Goal: Task Accomplishment & Management: Manage account settings

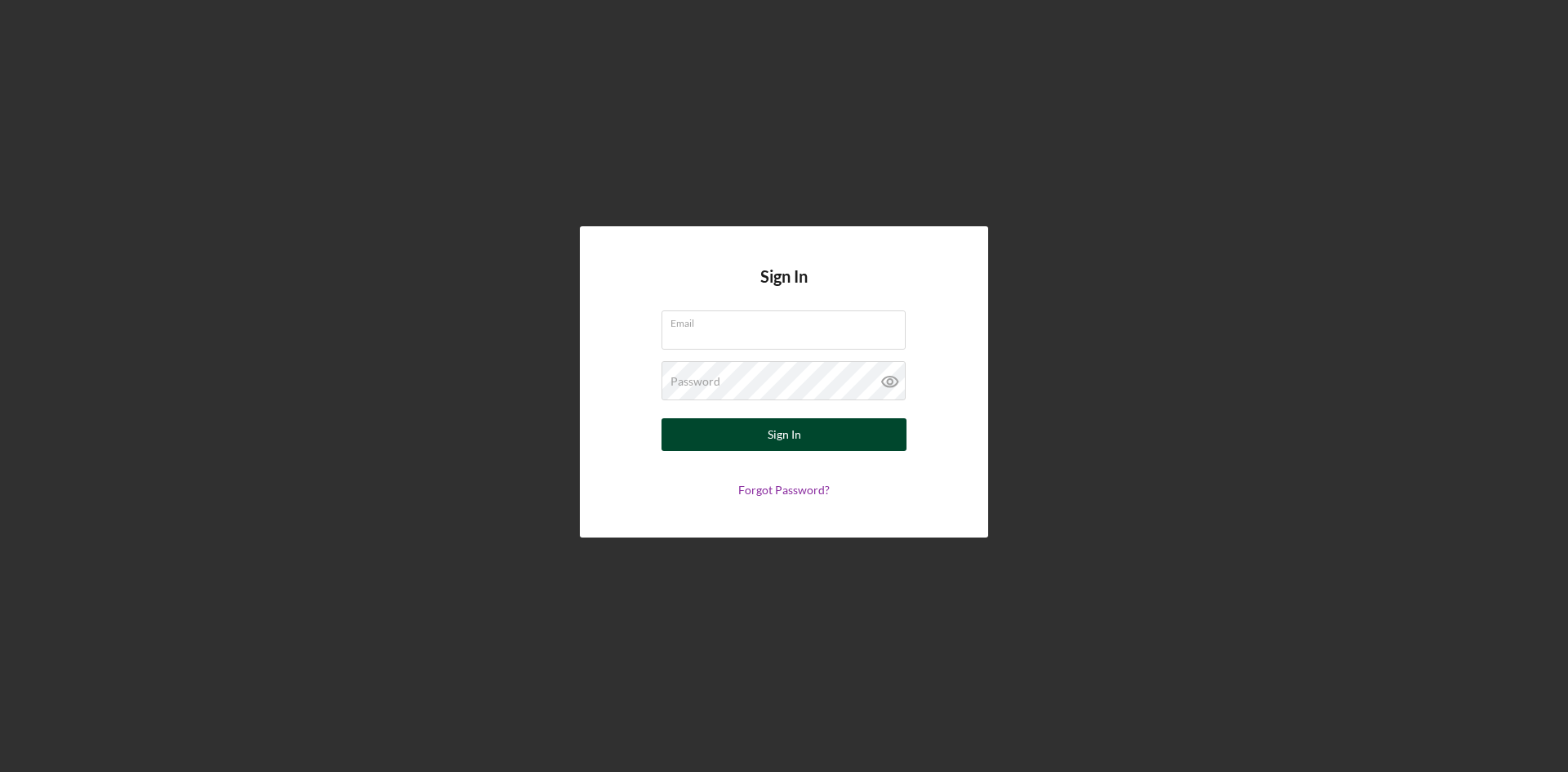
type input "[PERSON_NAME][EMAIL_ADDRESS][DOMAIN_NAME]"
click at [792, 435] on div "Sign In" at bounding box center [784, 434] width 34 height 33
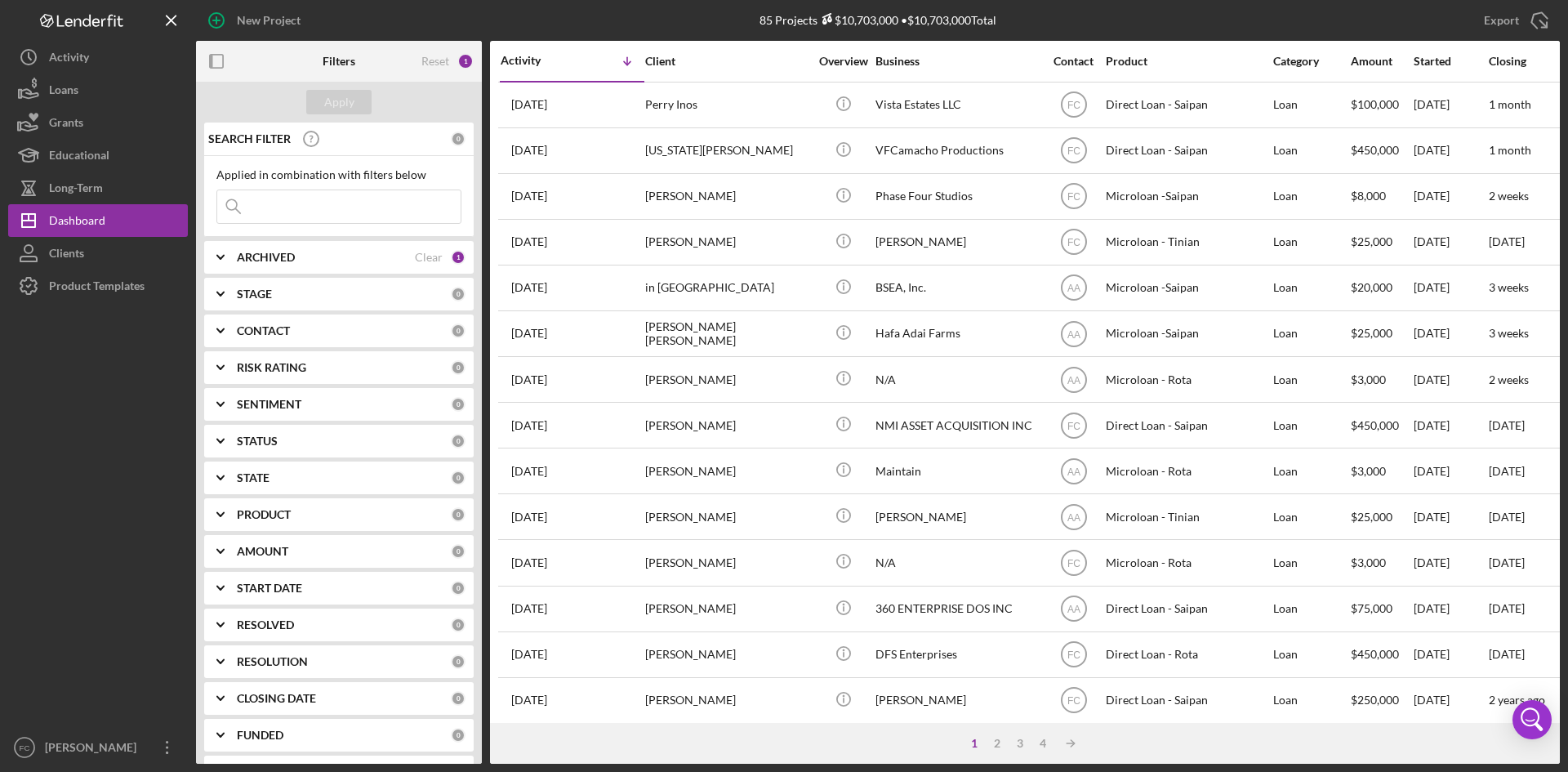
click at [360, 223] on input at bounding box center [340, 207] width 244 height 33
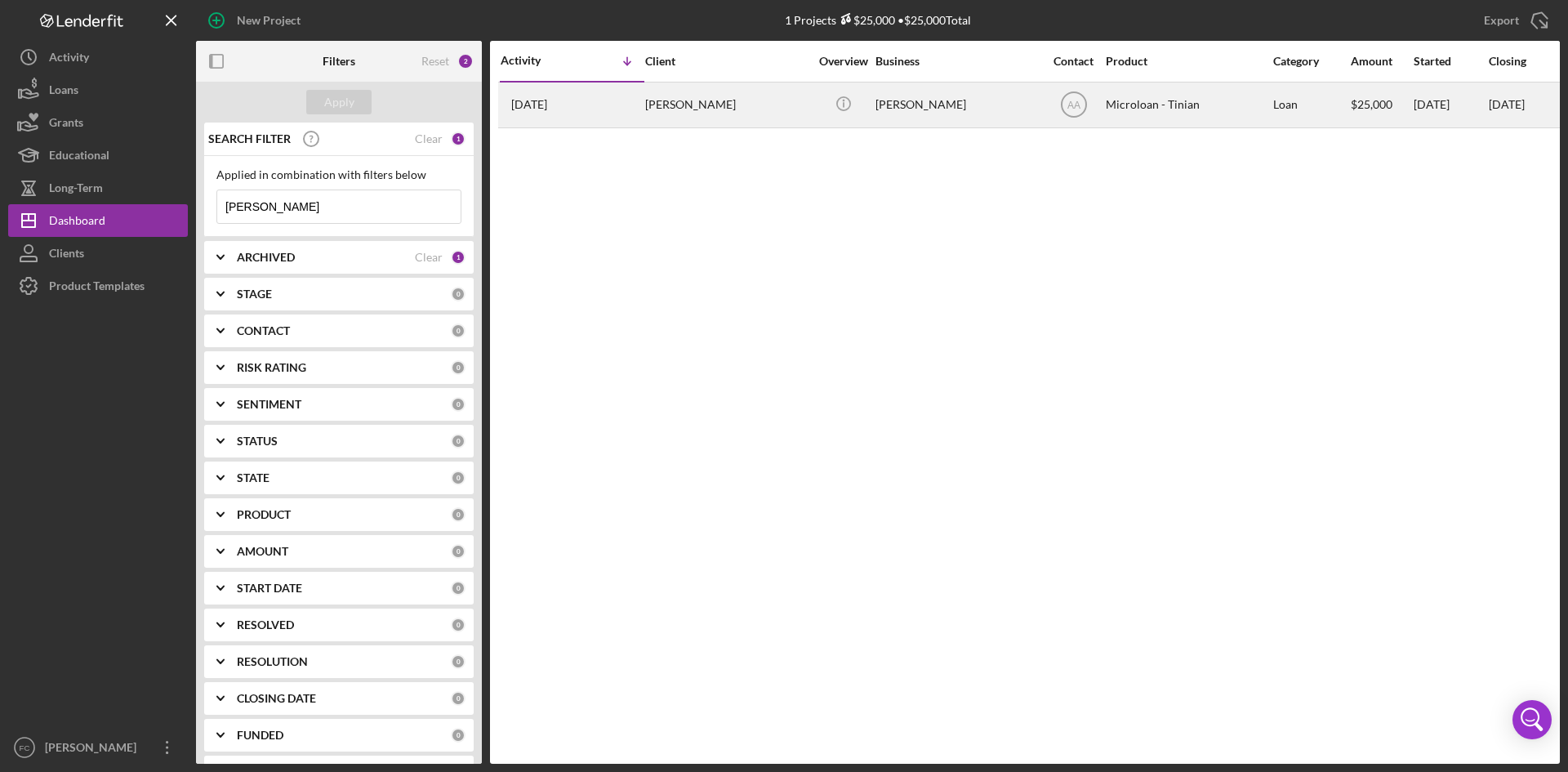
type input "[PERSON_NAME]"
click at [717, 93] on div "[PERSON_NAME]" at bounding box center [726, 104] width 163 height 44
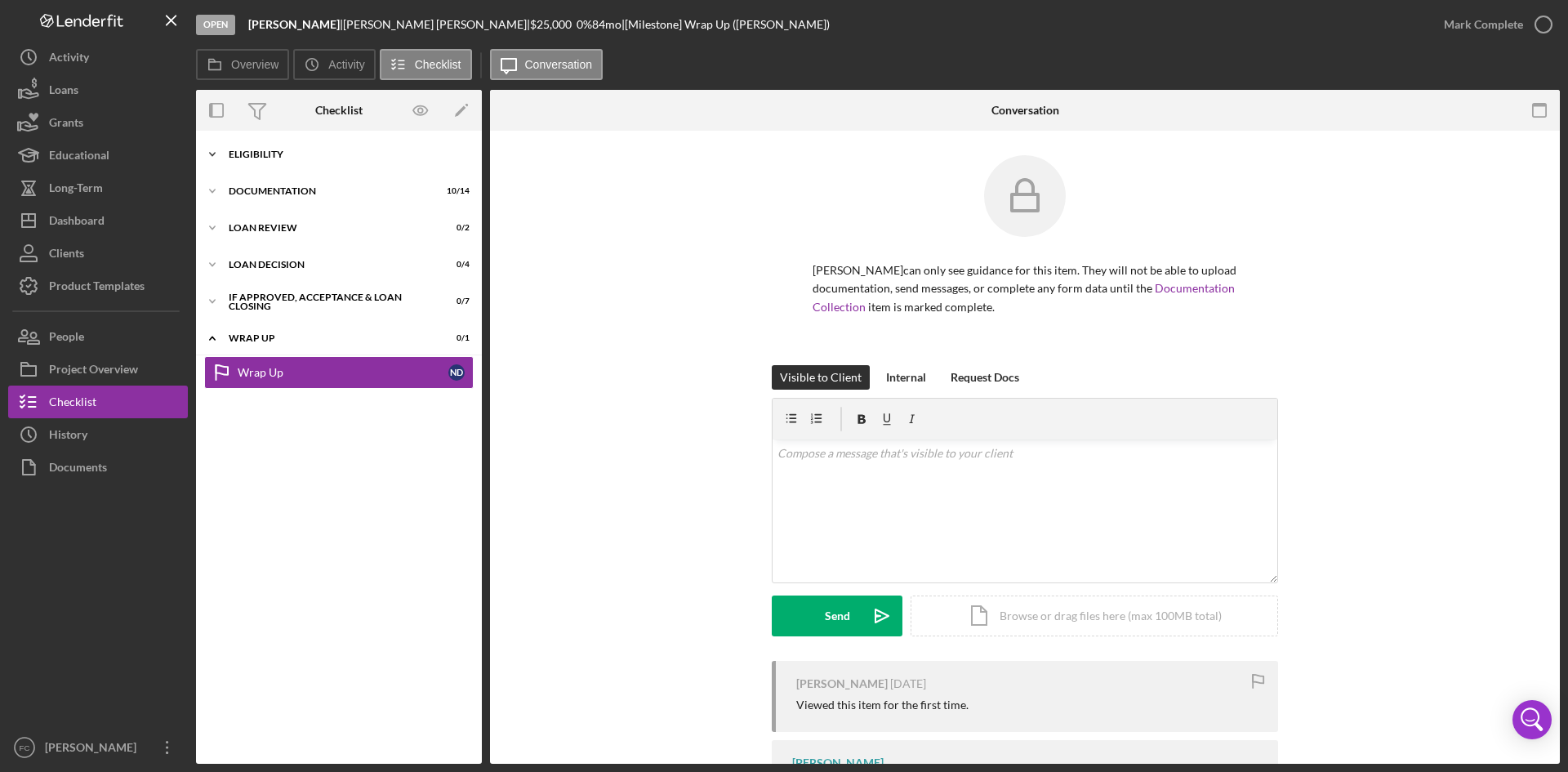
click at [346, 163] on div "Icon/Expander Eligibility 7 / 7" at bounding box center [340, 155] width 286 height 33
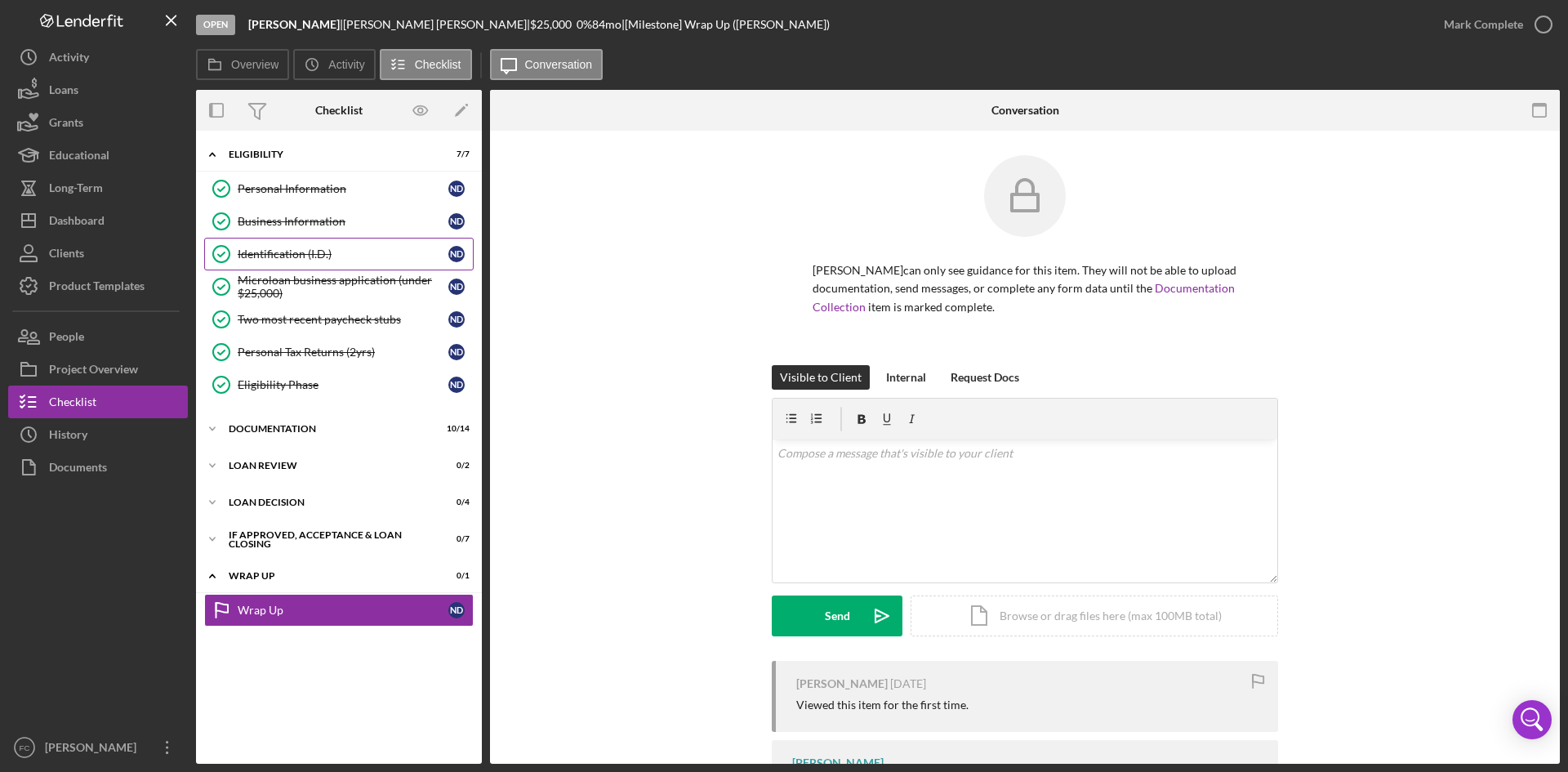
click at [328, 260] on div "Identification (I.D.)" at bounding box center [343, 254] width 211 height 14
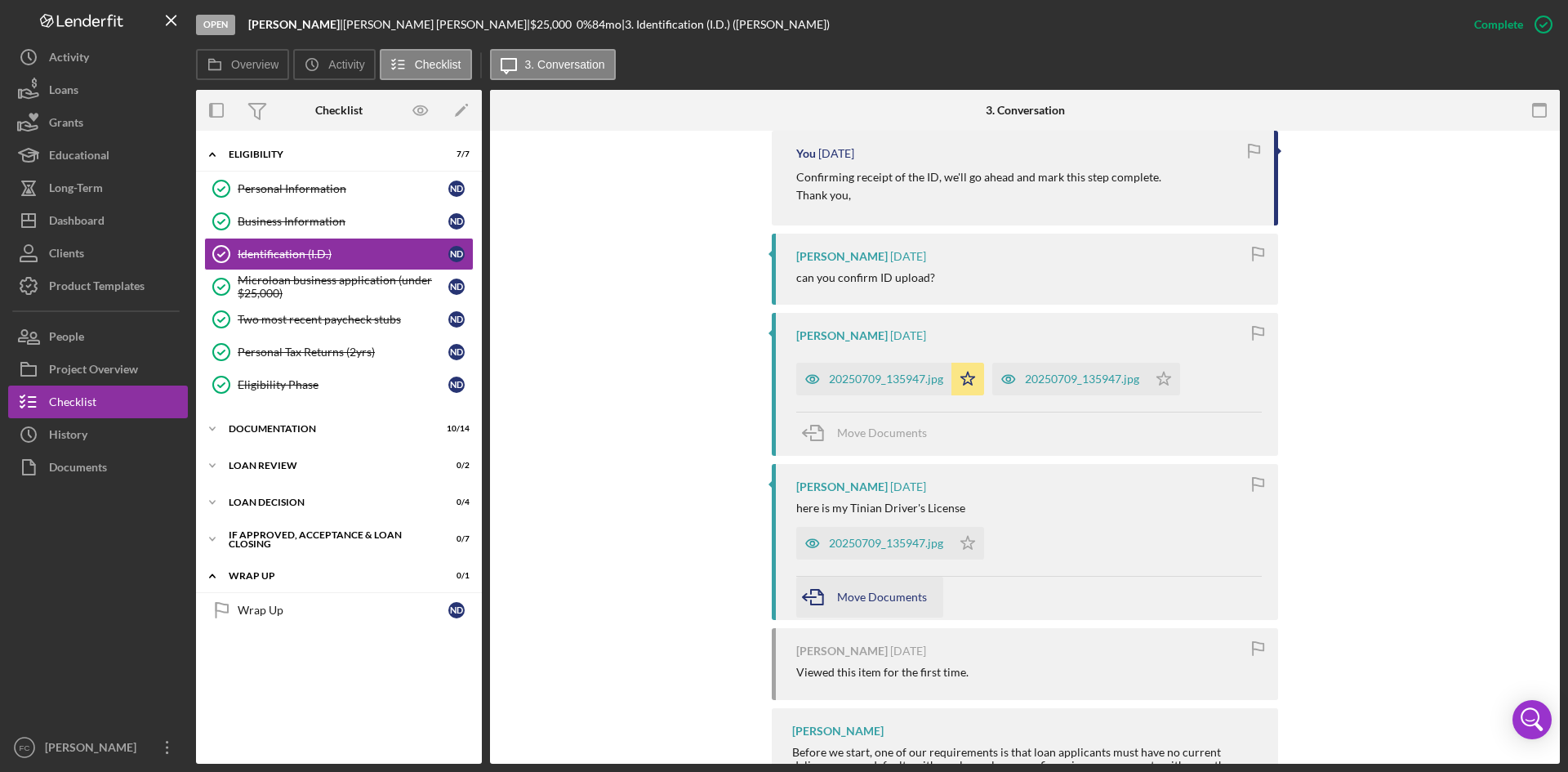
scroll to position [654, 0]
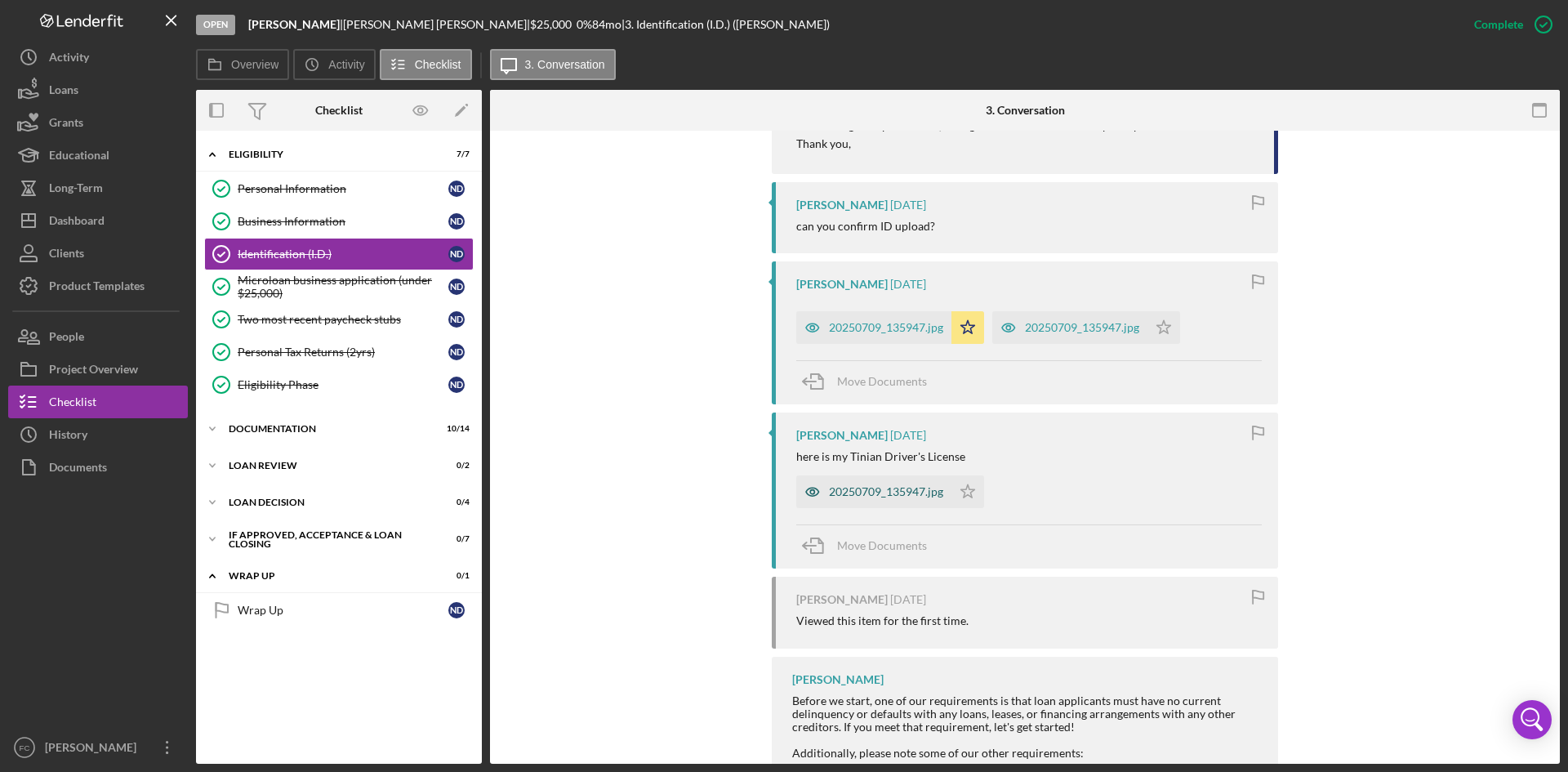
click at [892, 484] on div "20250709_135947.jpg" at bounding box center [873, 491] width 155 height 33
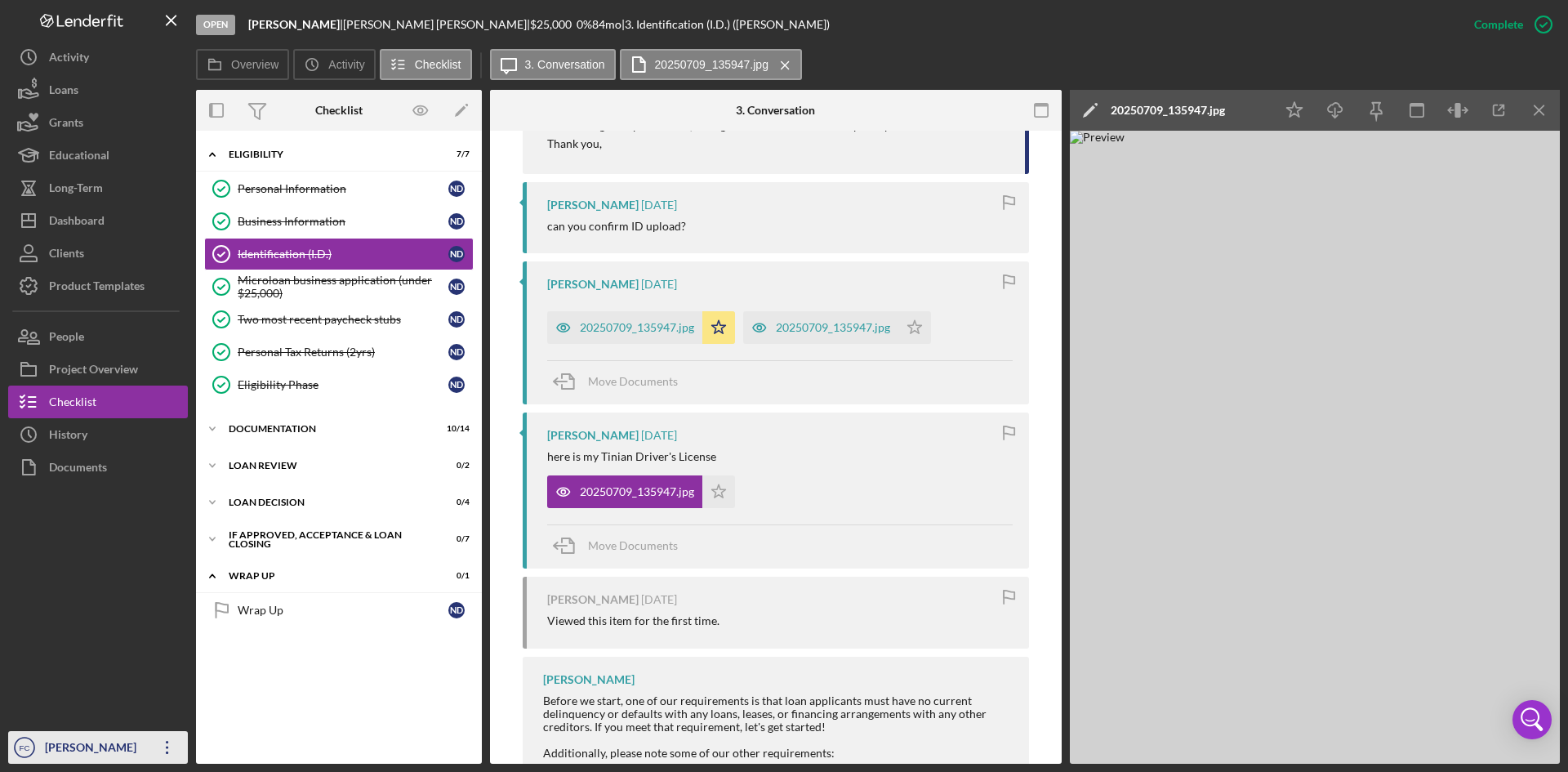
click at [103, 748] on div "[PERSON_NAME]" at bounding box center [94, 750] width 106 height 37
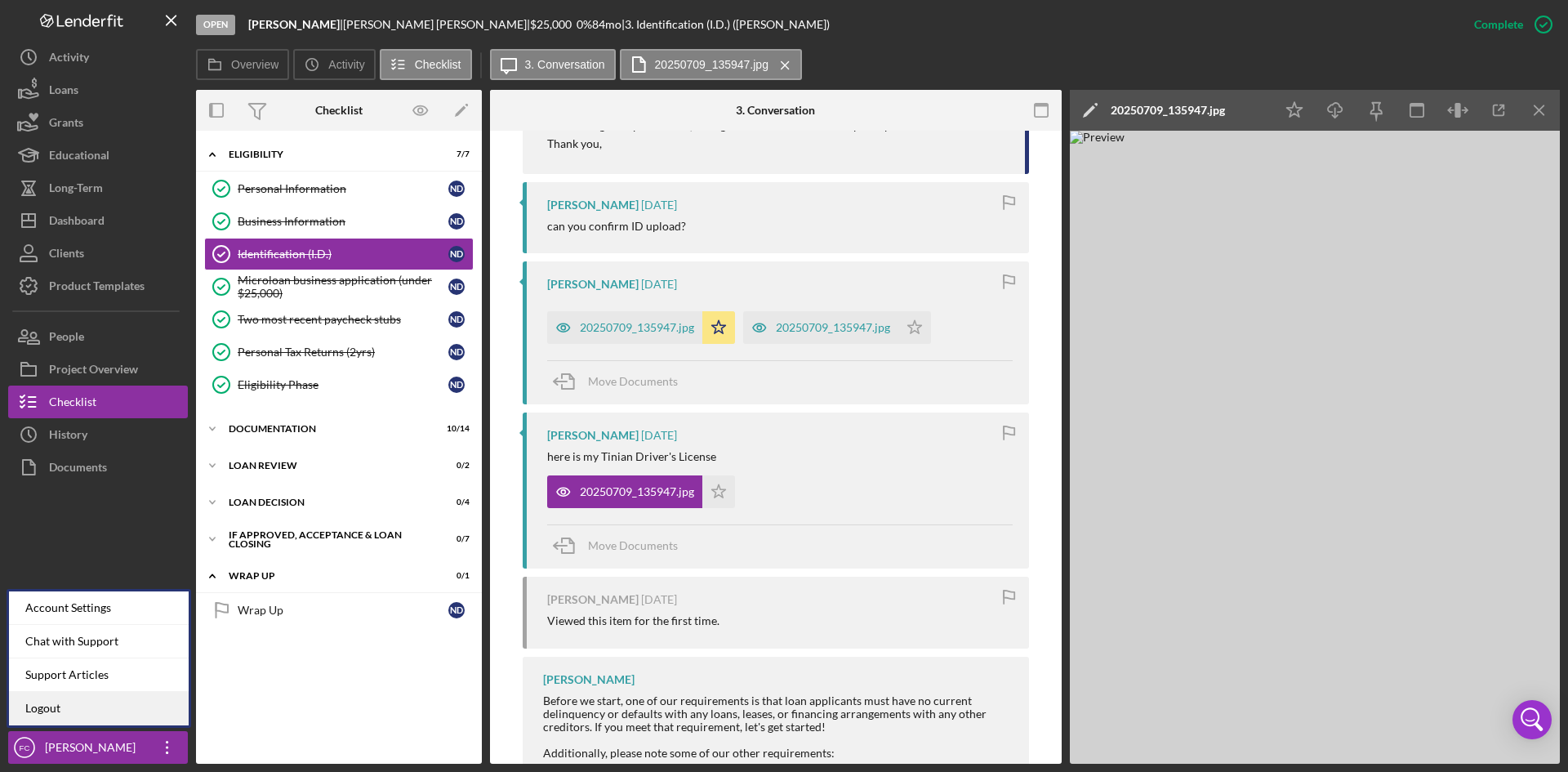
click at [85, 712] on link "Logout" at bounding box center [99, 708] width 180 height 34
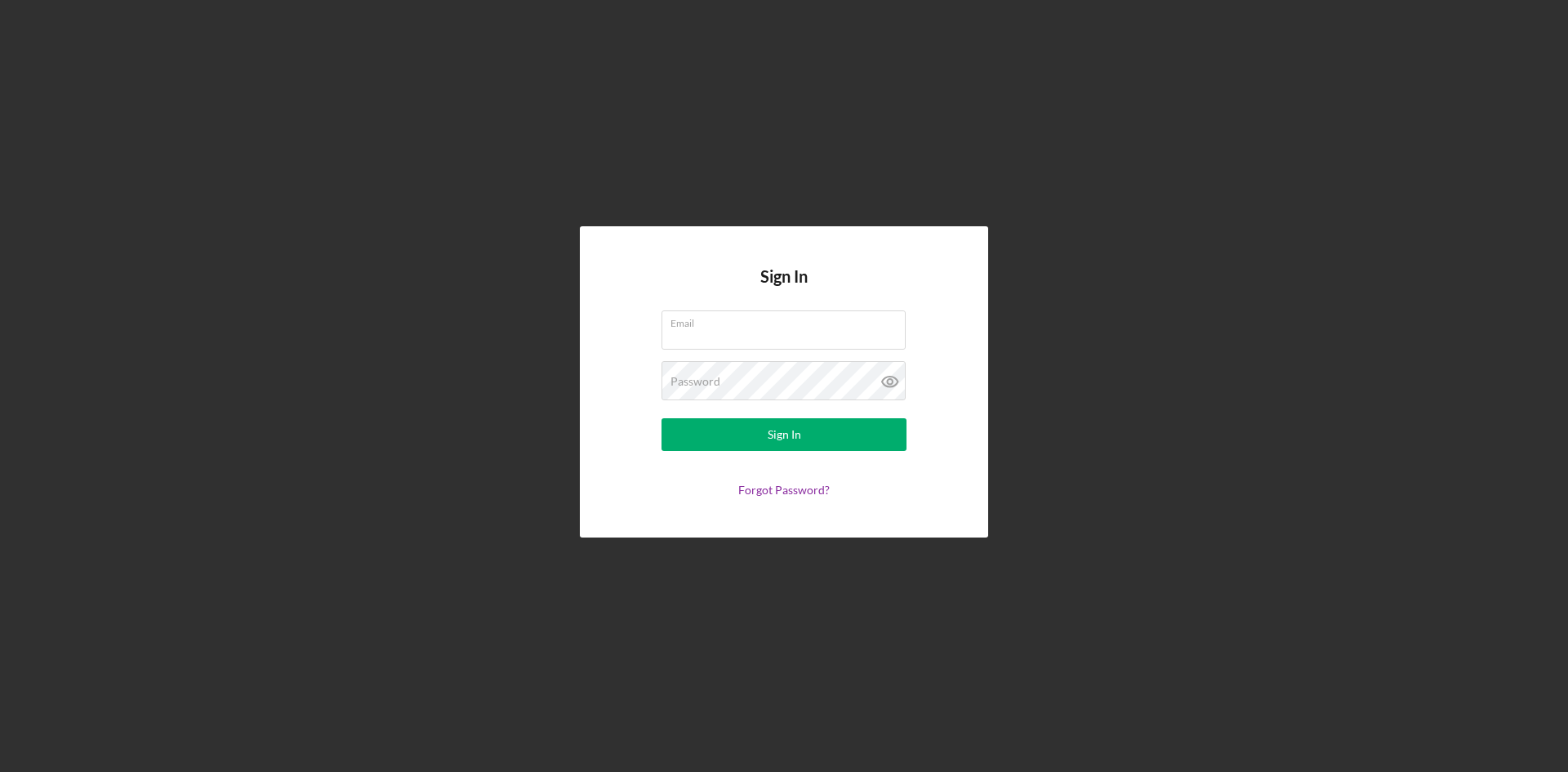
type input "[PERSON_NAME][EMAIL_ADDRESS][DOMAIN_NAME]"
